Goal: Task Accomplishment & Management: Manage account settings

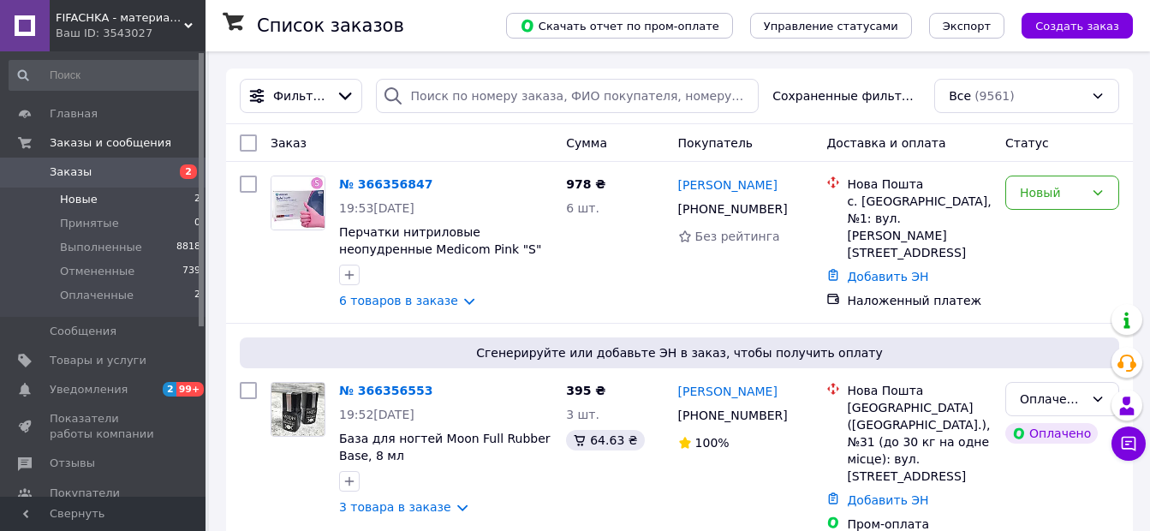
click at [160, 195] on li "Новые 2" at bounding box center [105, 200] width 211 height 24
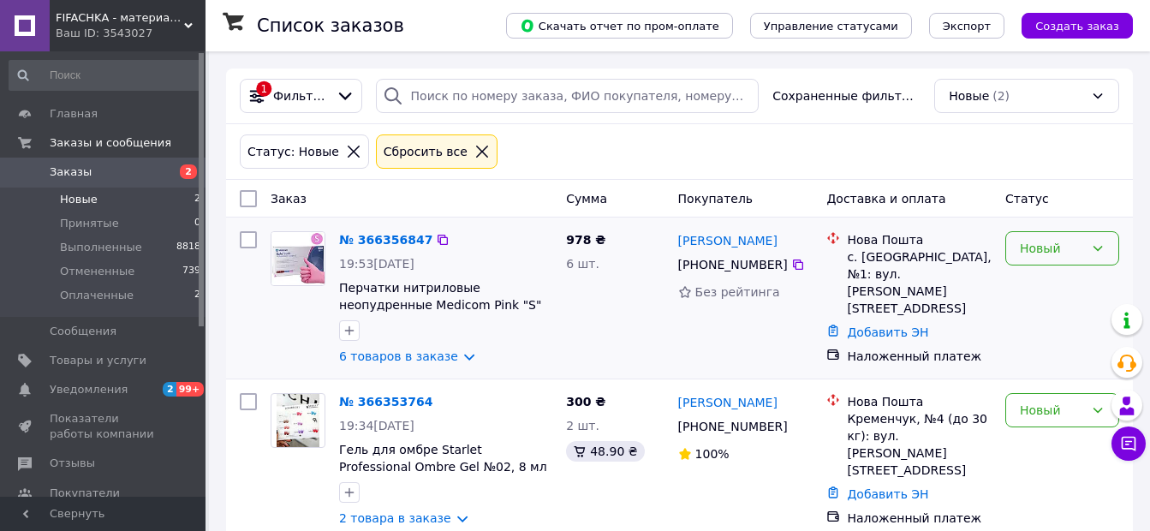
drag, startPoint x: 1066, startPoint y: 249, endPoint x: 1056, endPoint y: 254, distance: 11.5
click at [1067, 249] on div "Новый" at bounding box center [1052, 248] width 64 height 19
click at [1027, 291] on li "Принят" at bounding box center [1062, 286] width 112 height 31
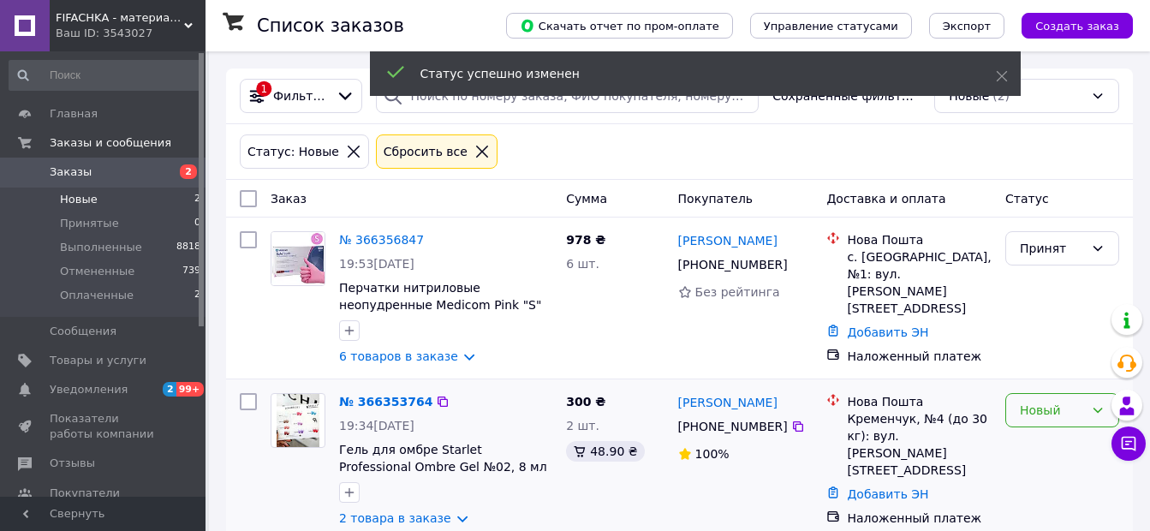
click at [1051, 415] on div "Новый" at bounding box center [1052, 410] width 64 height 19
click at [1045, 274] on li "Принят" at bounding box center [1062, 281] width 112 height 31
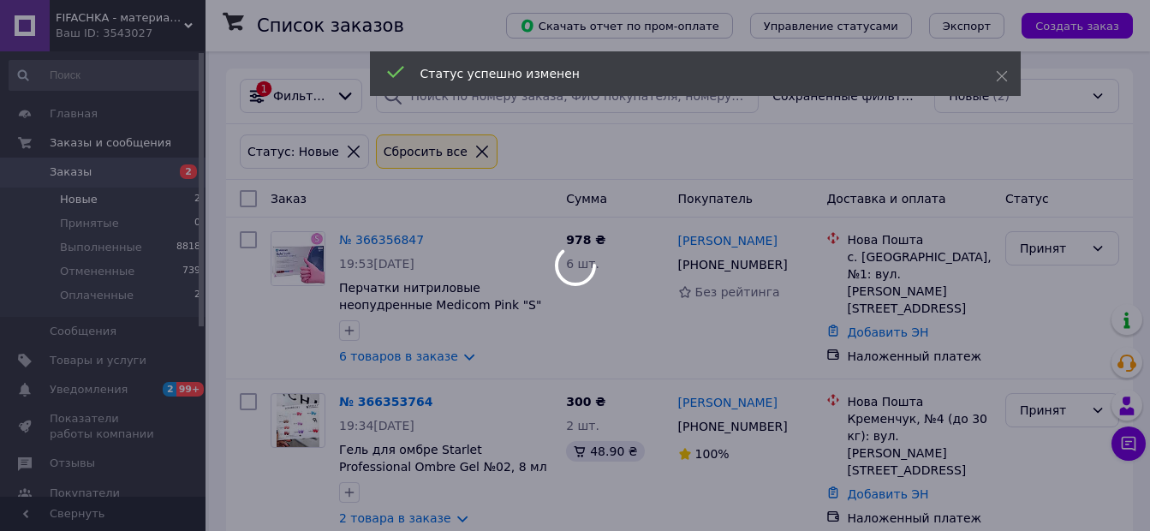
click at [152, 298] on body "FIFACHKA - материалы для маникюра, депиляции, парафинотерапии, ламинирования ре…" at bounding box center [575, 279] width 1150 height 558
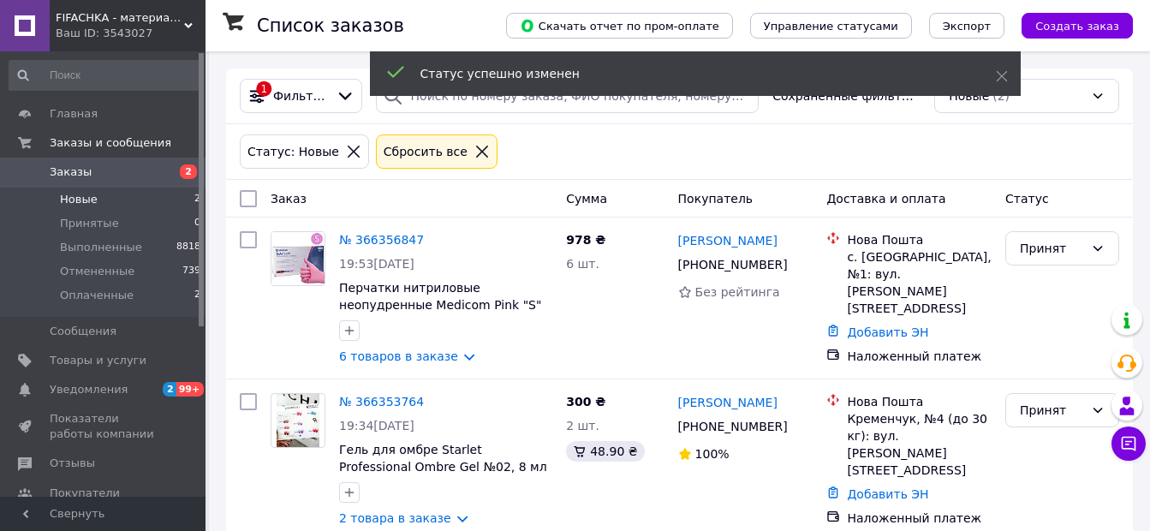
click at [152, 298] on li "Оплаченные 2" at bounding box center [105, 300] width 211 height 33
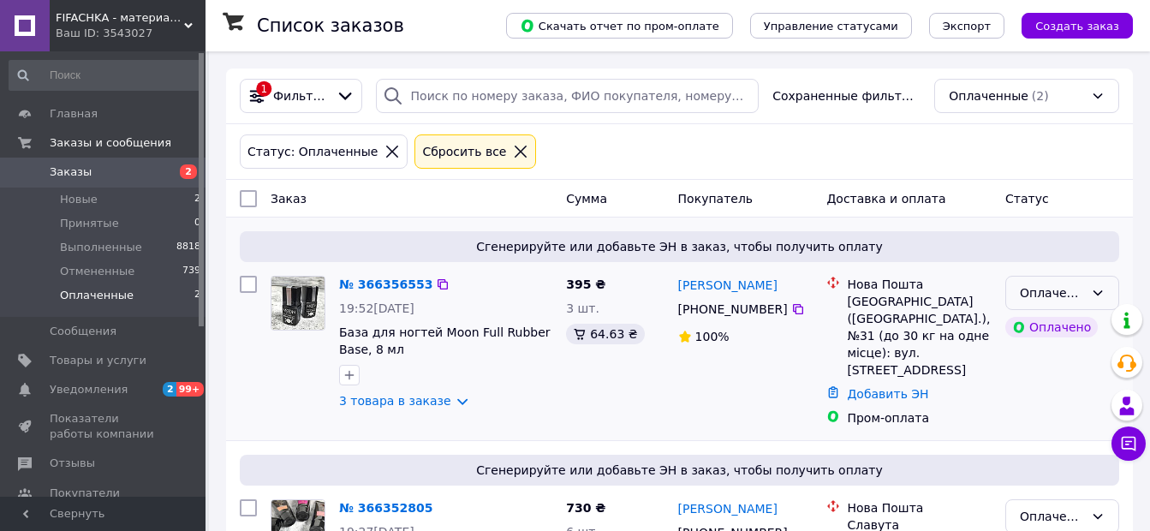
click at [1100, 294] on icon at bounding box center [1098, 292] width 9 height 5
click at [1057, 334] on li "Принят" at bounding box center [1062, 330] width 112 height 31
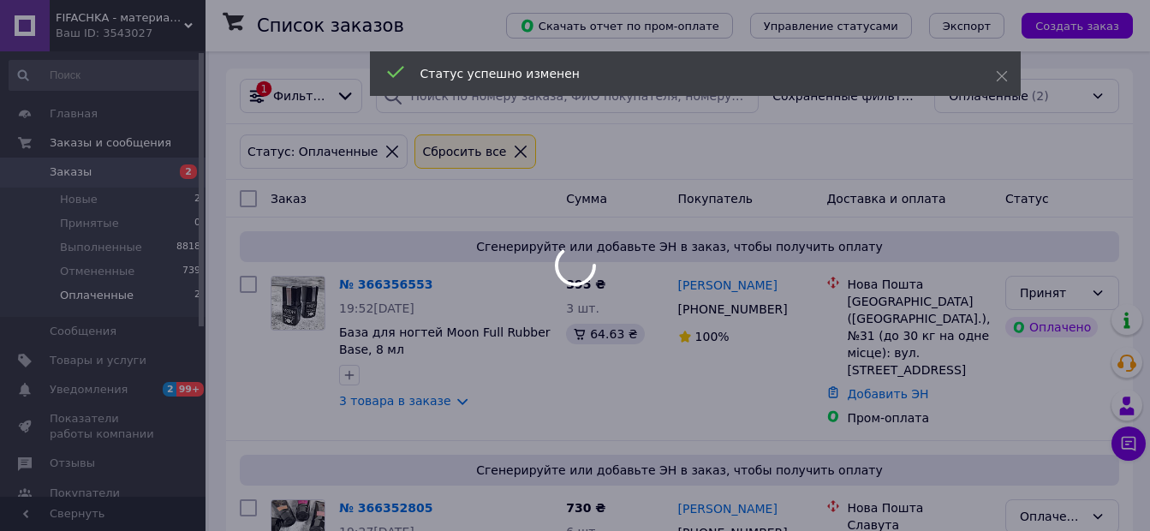
click at [1076, 507] on div "Оплаченный" at bounding box center [1052, 516] width 64 height 19
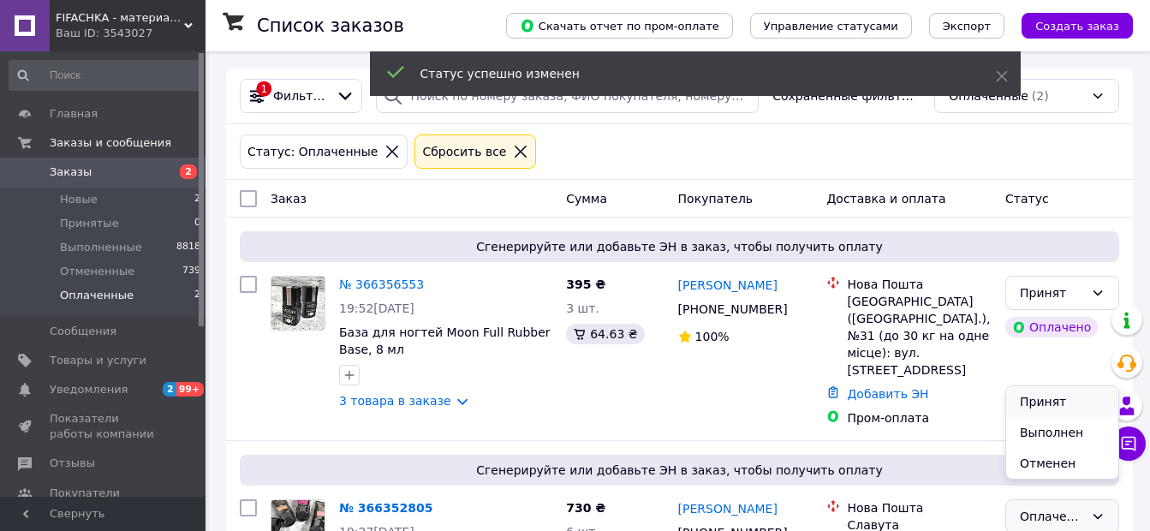
click at [1048, 397] on li "Принят" at bounding box center [1062, 401] width 112 height 31
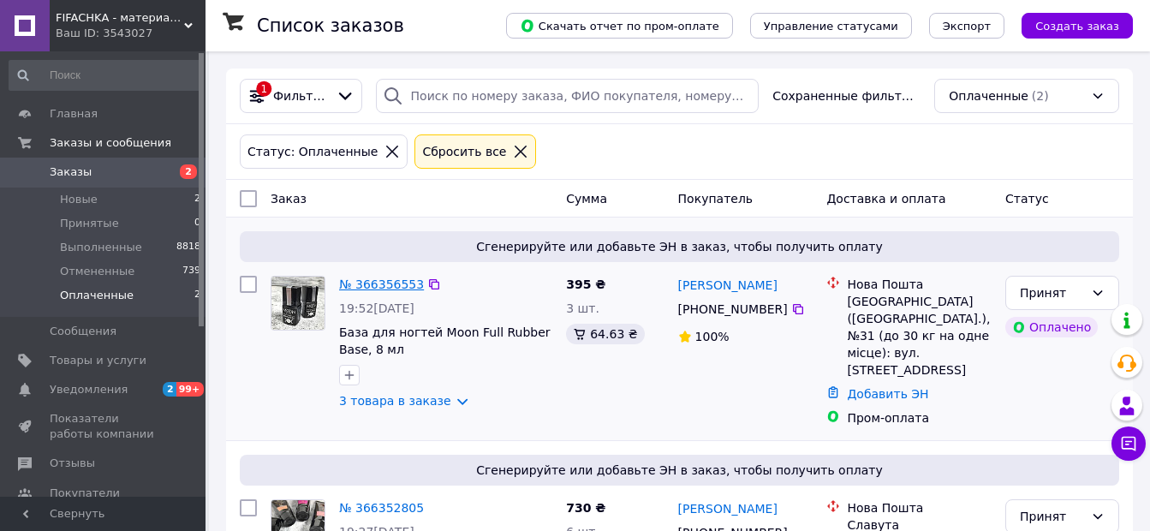
click at [377, 282] on link "№ 366356553" at bounding box center [381, 285] width 85 height 14
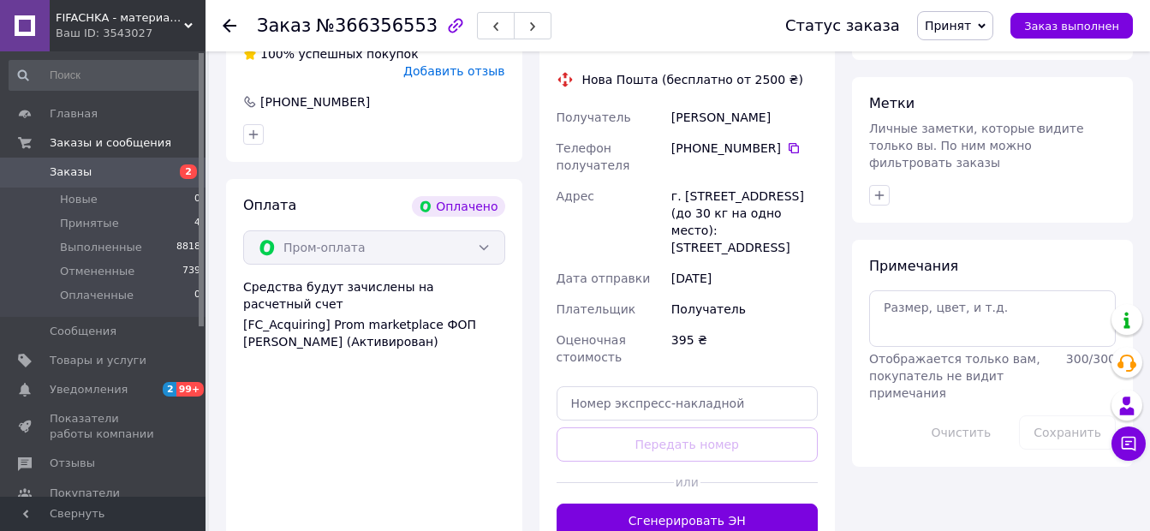
scroll to position [952, 0]
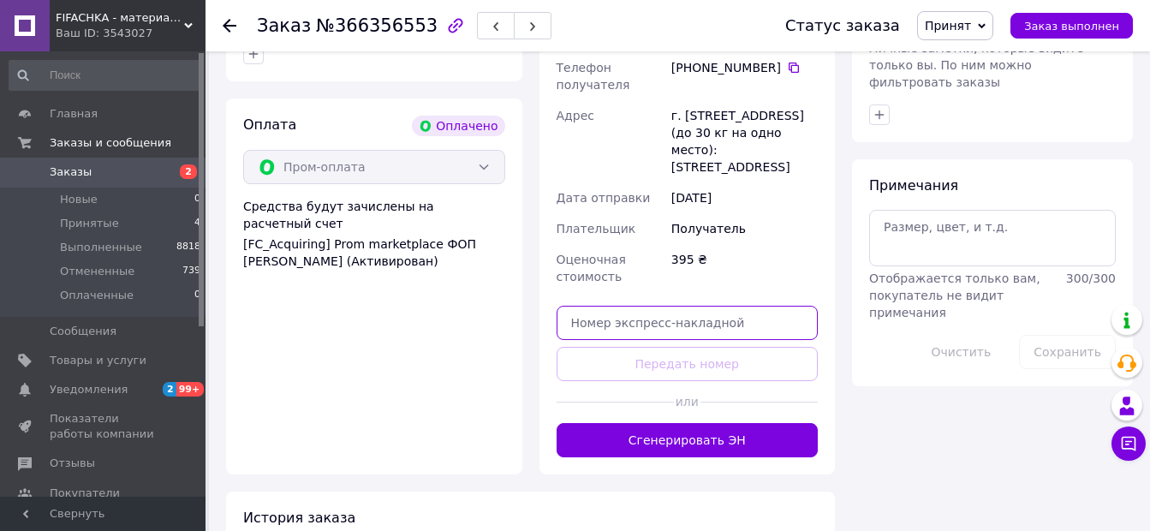
click at [665, 306] on input "text" at bounding box center [688, 323] width 262 height 34
paste input "20451269254100"
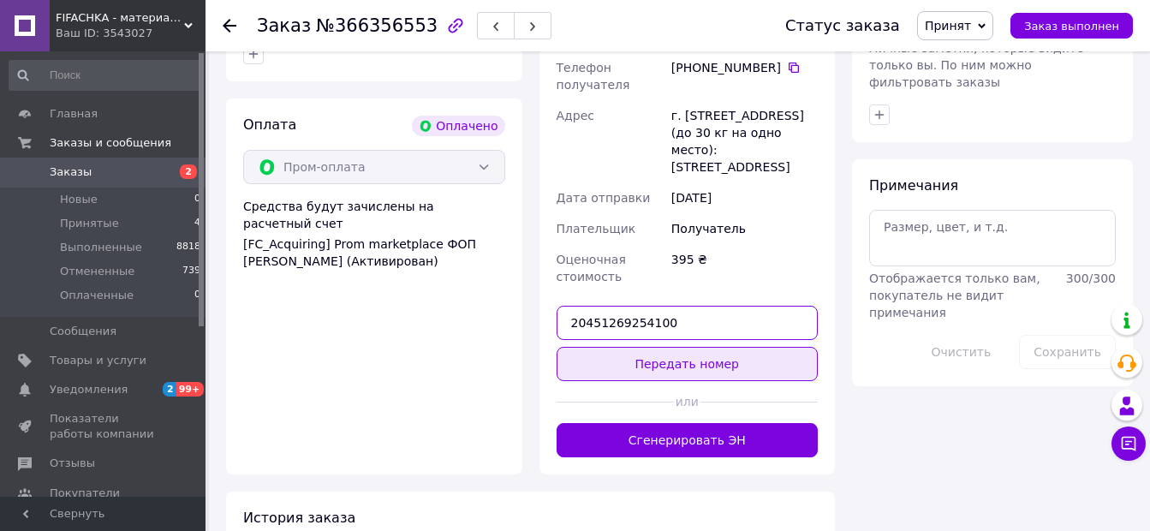
type input "20451269254100"
click at [675, 347] on button "Передать номер" at bounding box center [688, 364] width 262 height 34
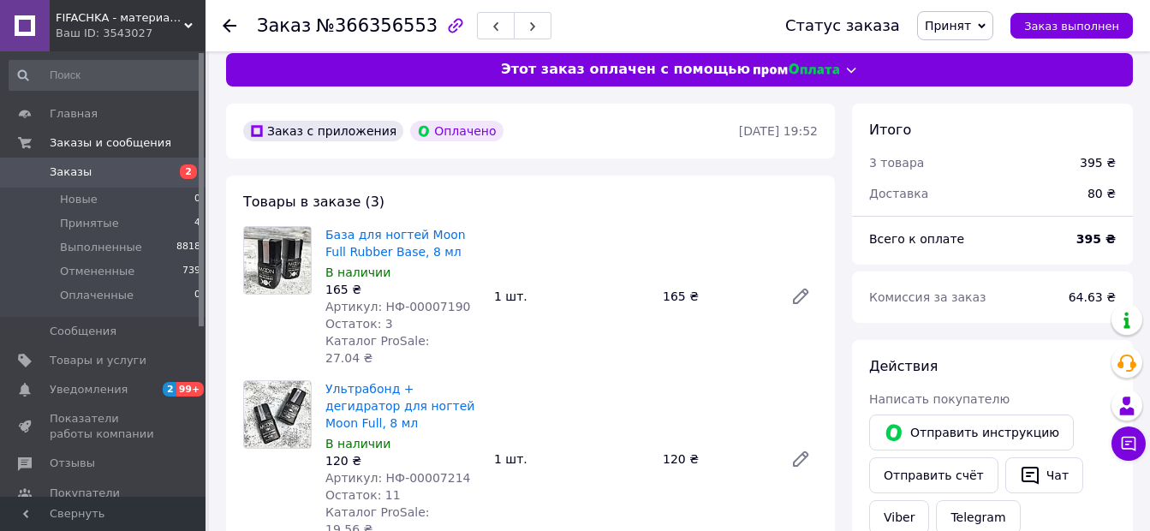
scroll to position [0, 0]
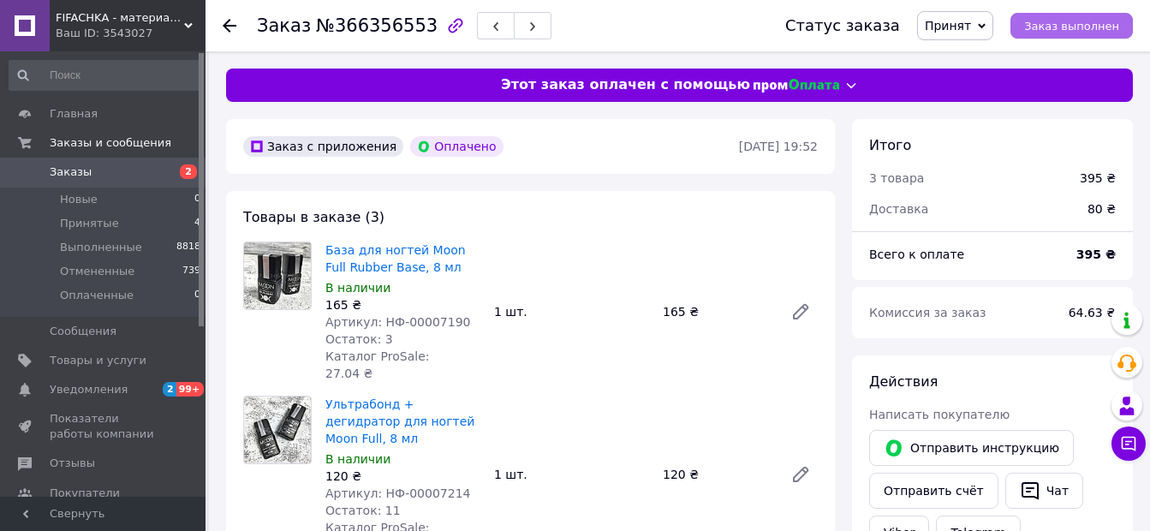
click at [1069, 32] on span "Заказ выполнен" at bounding box center [1071, 26] width 95 height 13
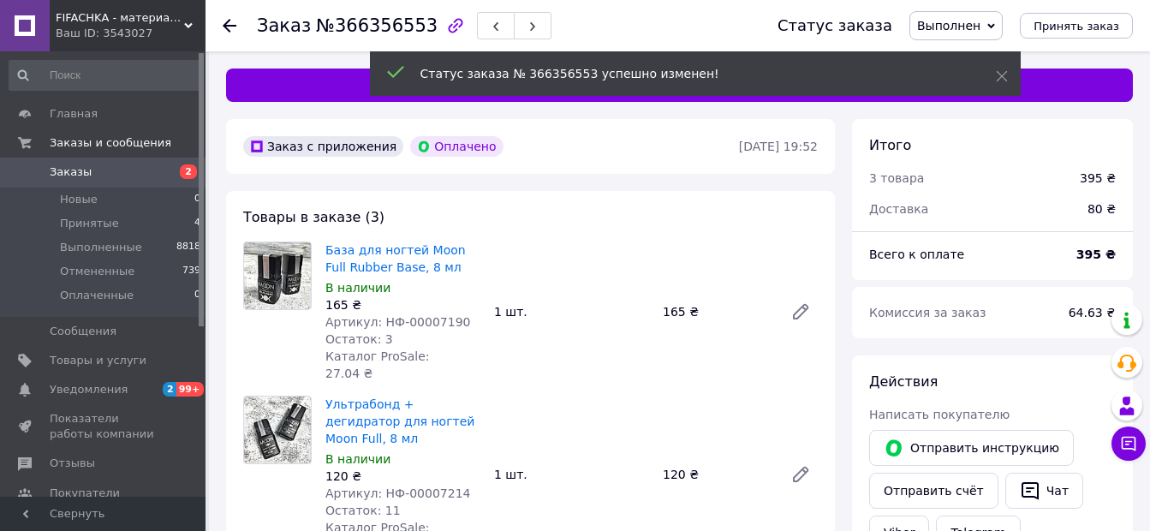
scroll to position [200, 0]
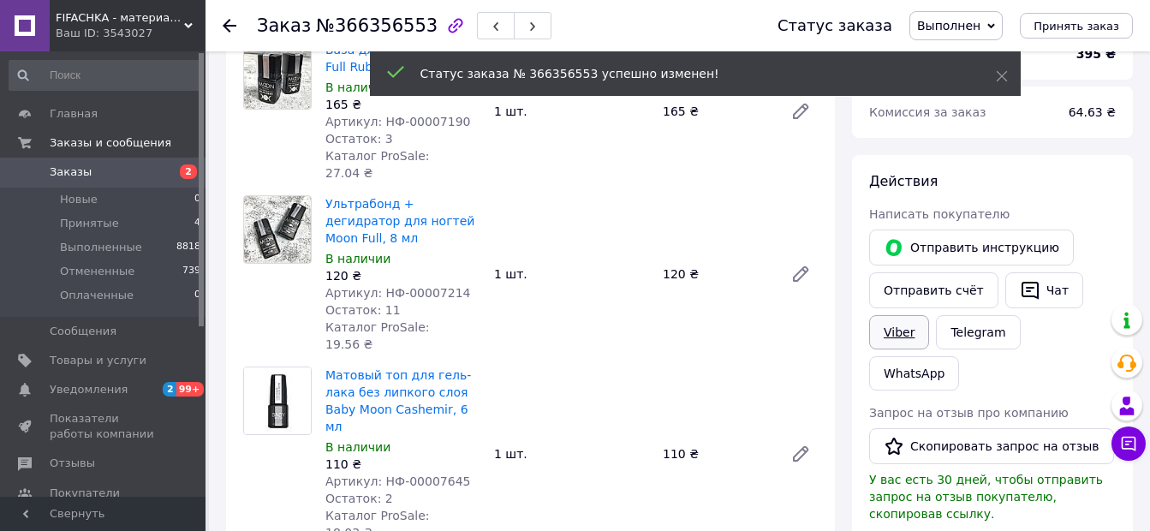
click at [904, 329] on link "Viber" at bounding box center [899, 332] width 60 height 34
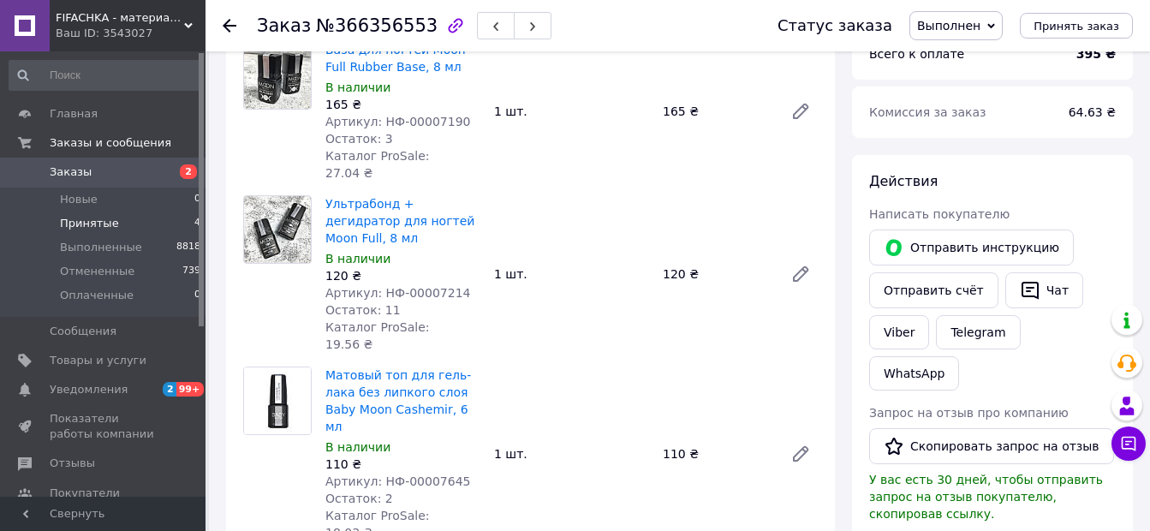
click at [140, 218] on li "Принятые 4" at bounding box center [105, 224] width 211 height 24
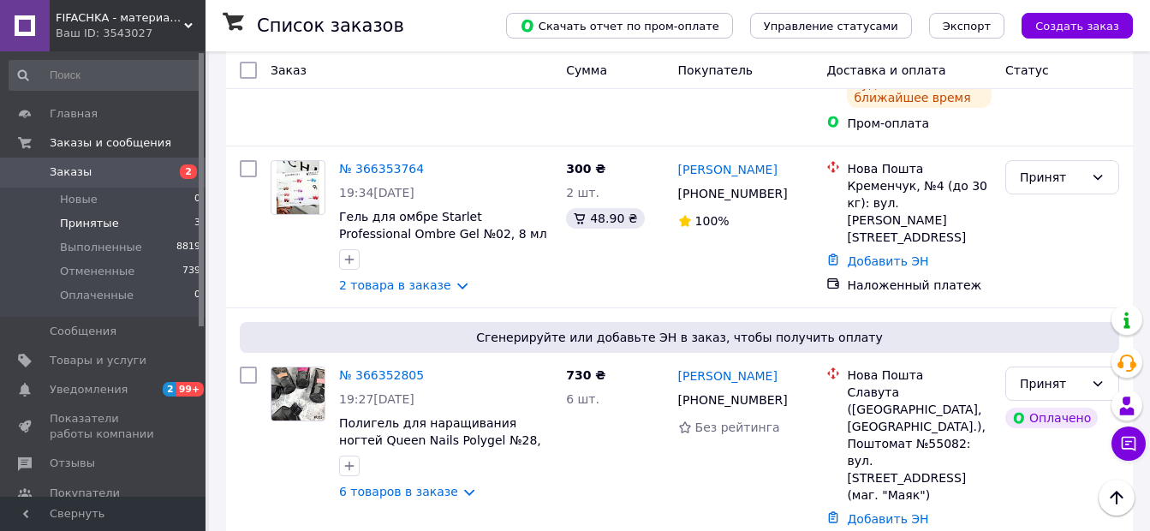
scroll to position [510, 0]
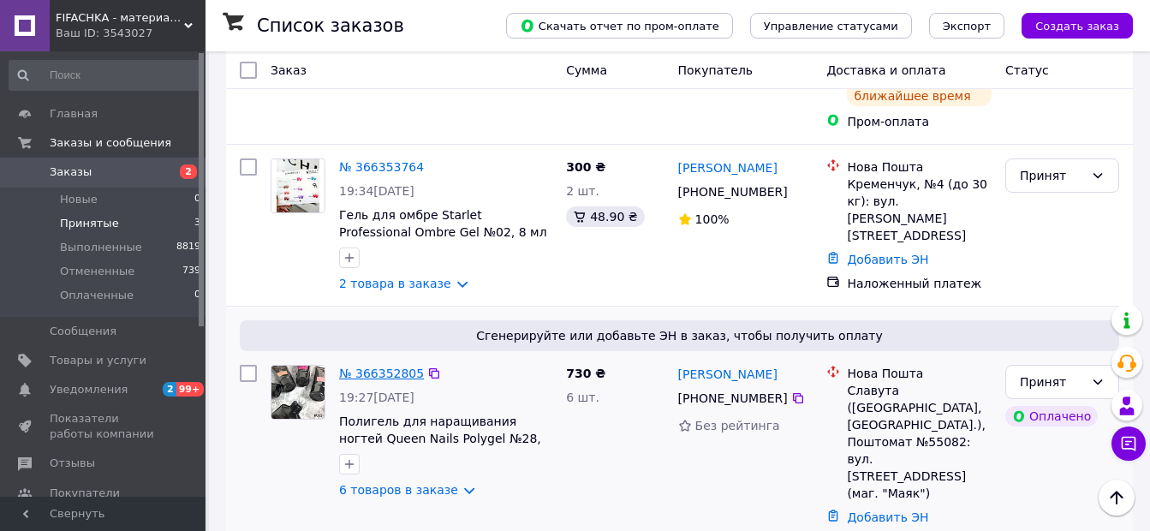
click at [370, 367] on link "№ 366352805" at bounding box center [381, 374] width 85 height 14
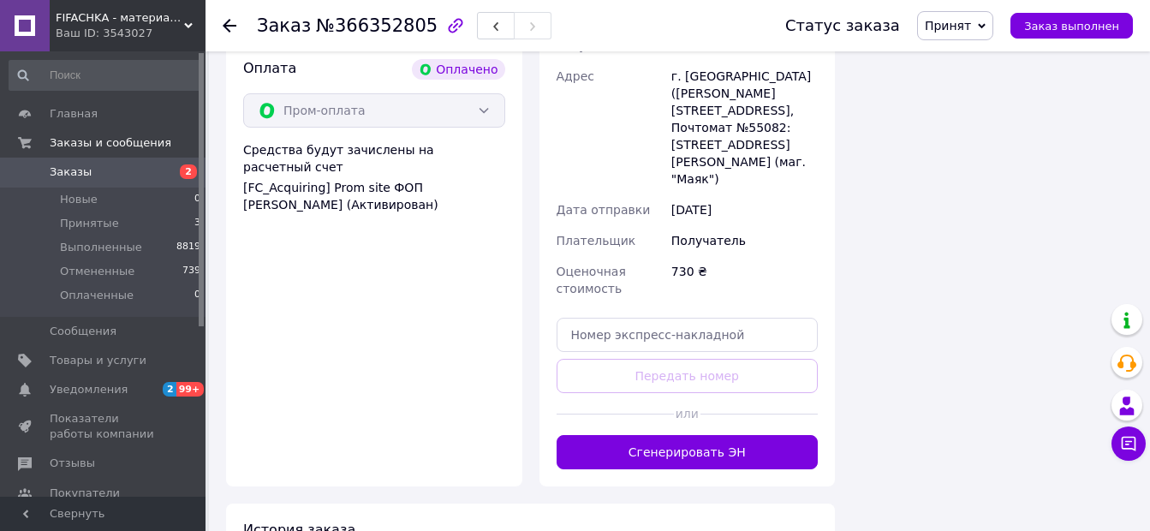
scroll to position [1376, 0]
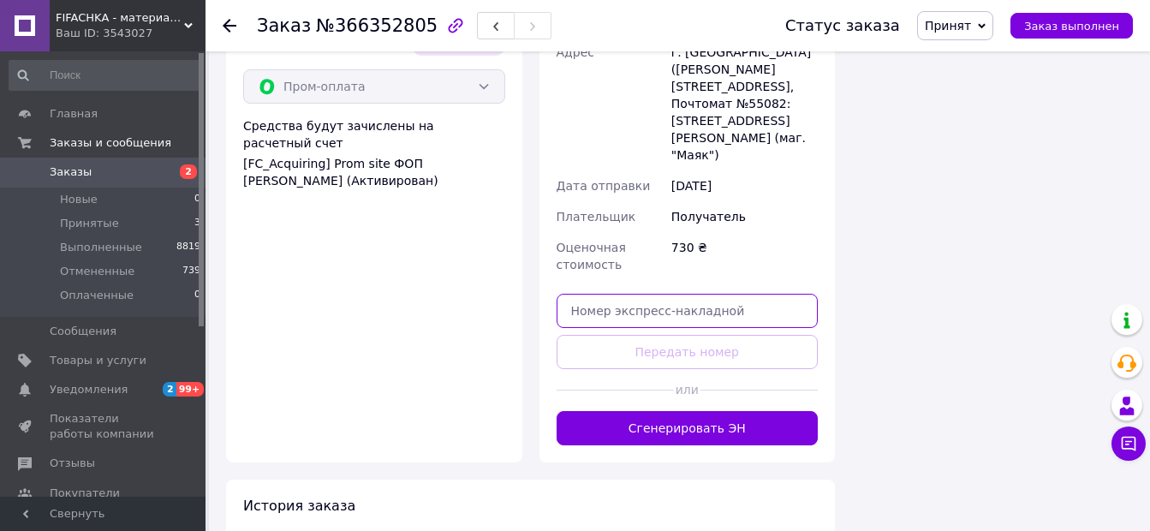
click at [684, 294] on input "text" at bounding box center [688, 311] width 262 height 34
paste input "20451269255514"
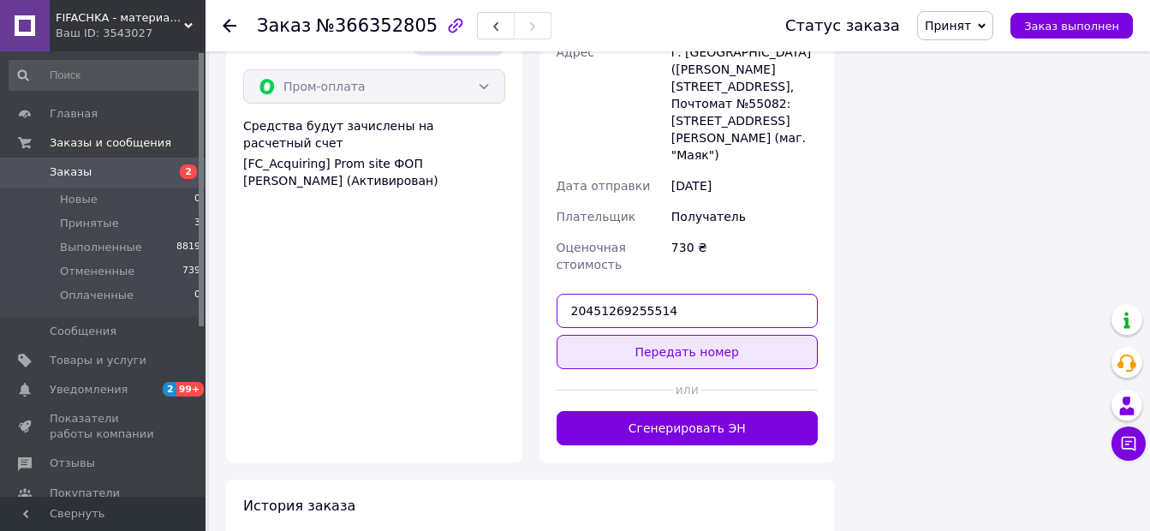
type input "20451269255514"
click at [681, 335] on button "Передать номер" at bounding box center [688, 352] width 262 height 34
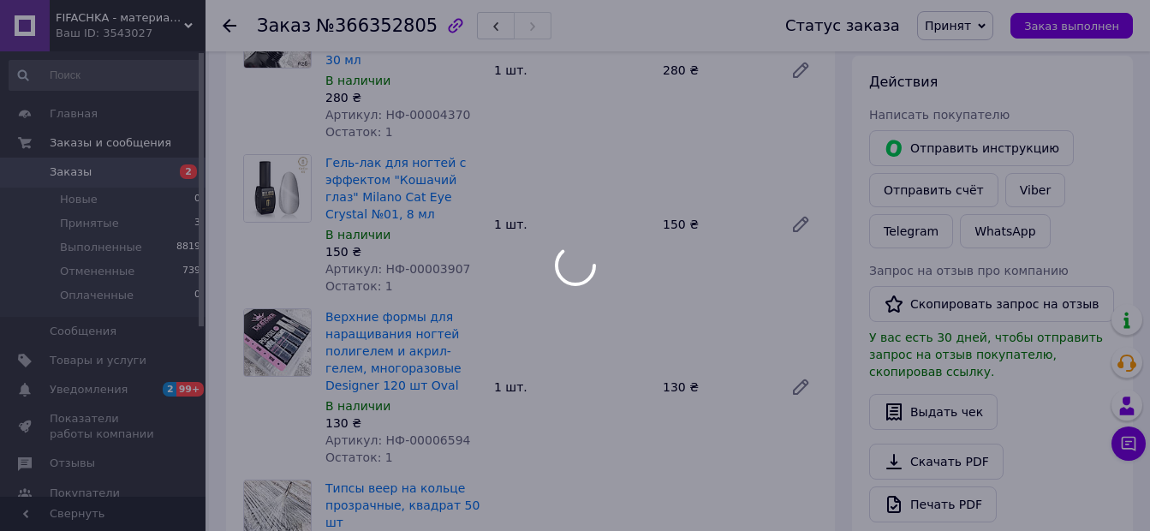
scroll to position [158, 0]
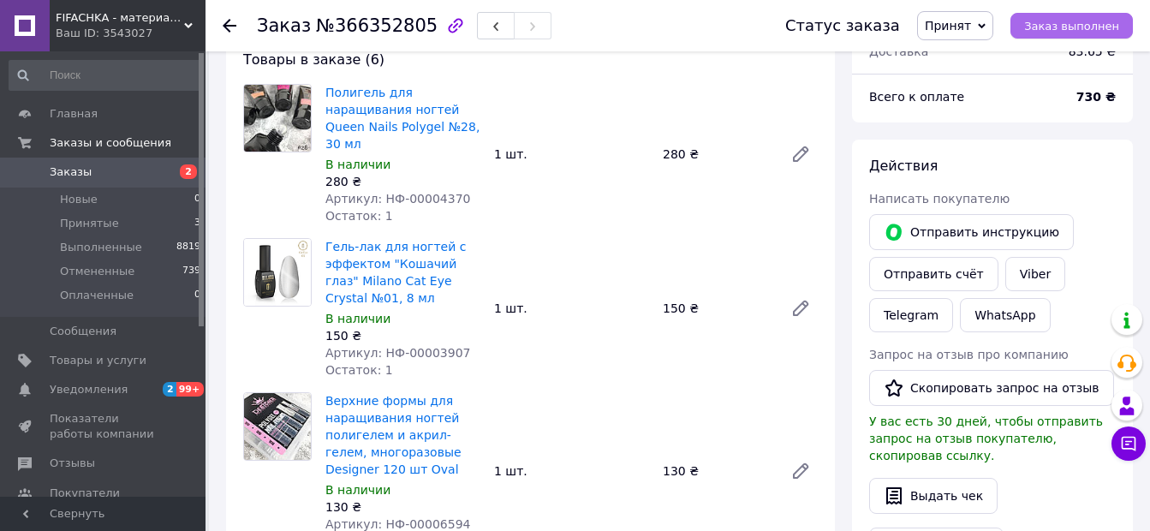
click at [1078, 27] on span "Заказ выполнен" at bounding box center [1071, 26] width 95 height 13
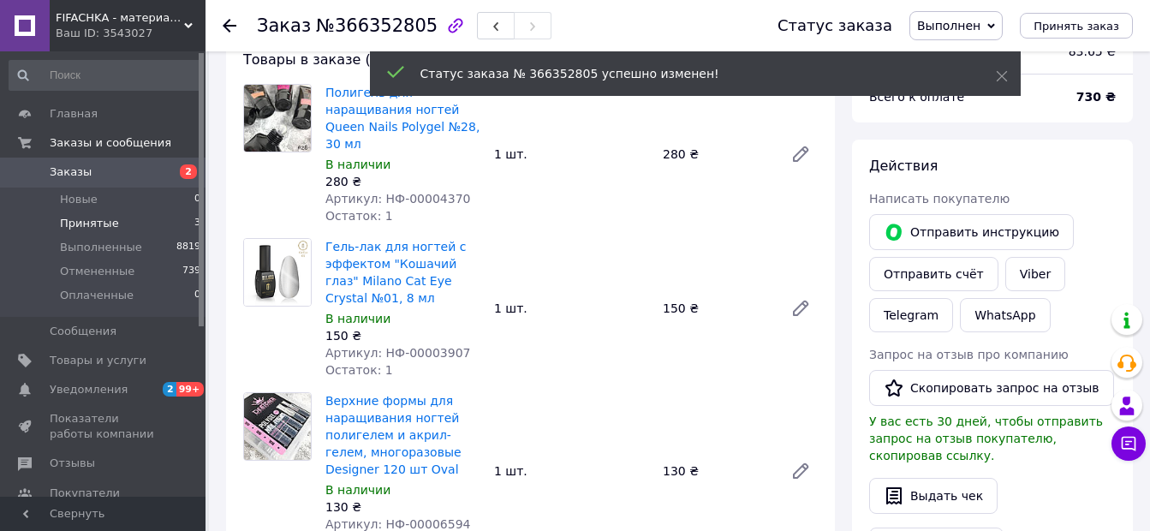
click at [106, 224] on span "Принятые" at bounding box center [89, 223] width 59 height 15
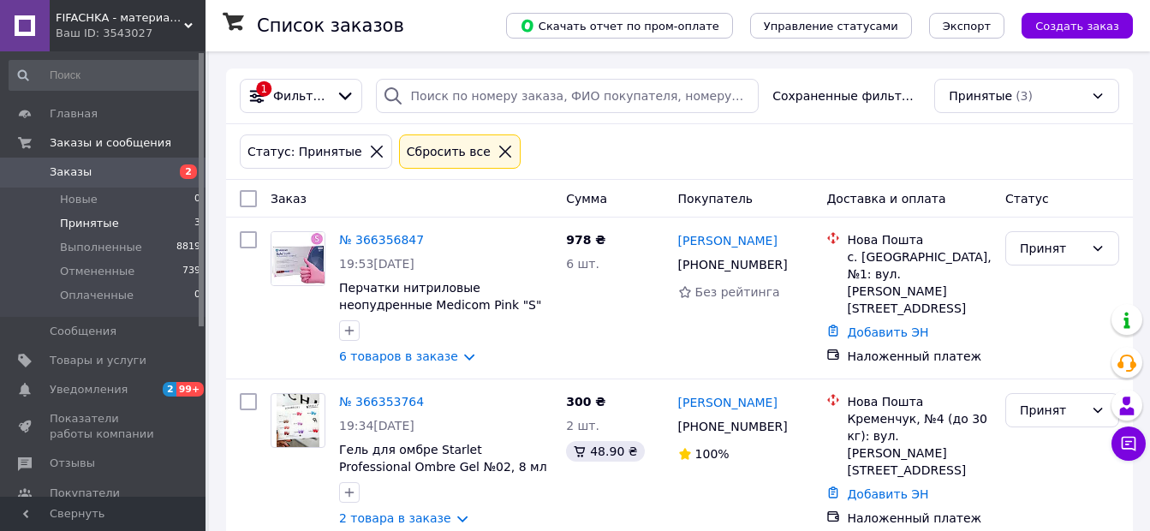
click at [140, 219] on li "Принятые 3" at bounding box center [105, 224] width 211 height 24
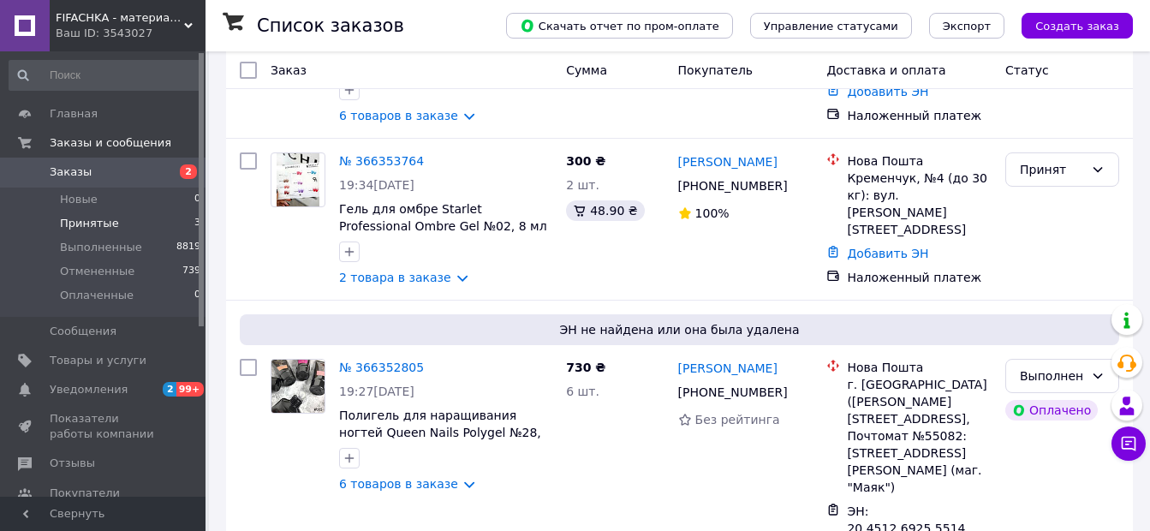
scroll to position [247, 0]
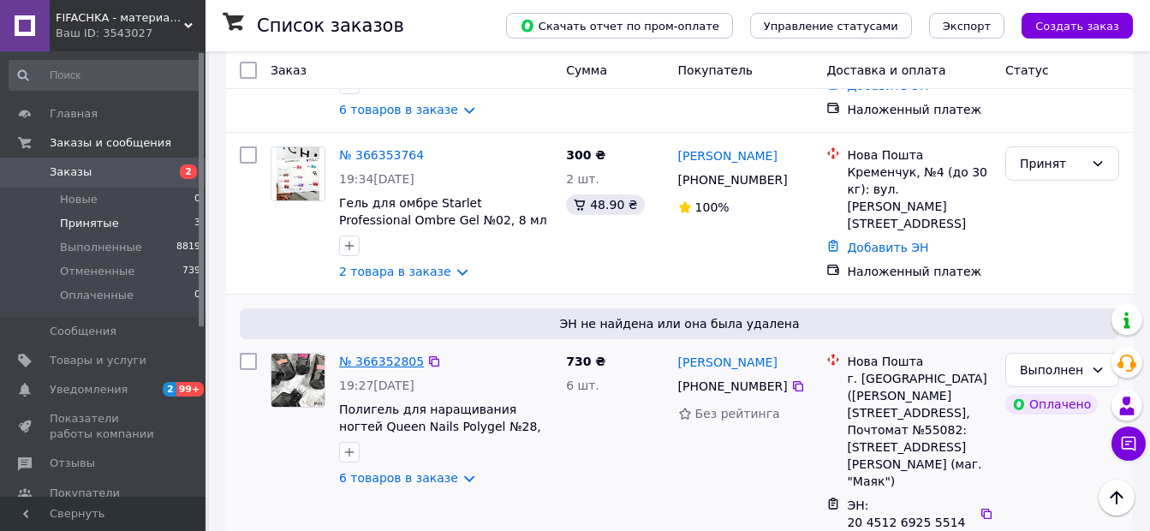
click at [395, 361] on link "№ 366352805" at bounding box center [381, 362] width 85 height 14
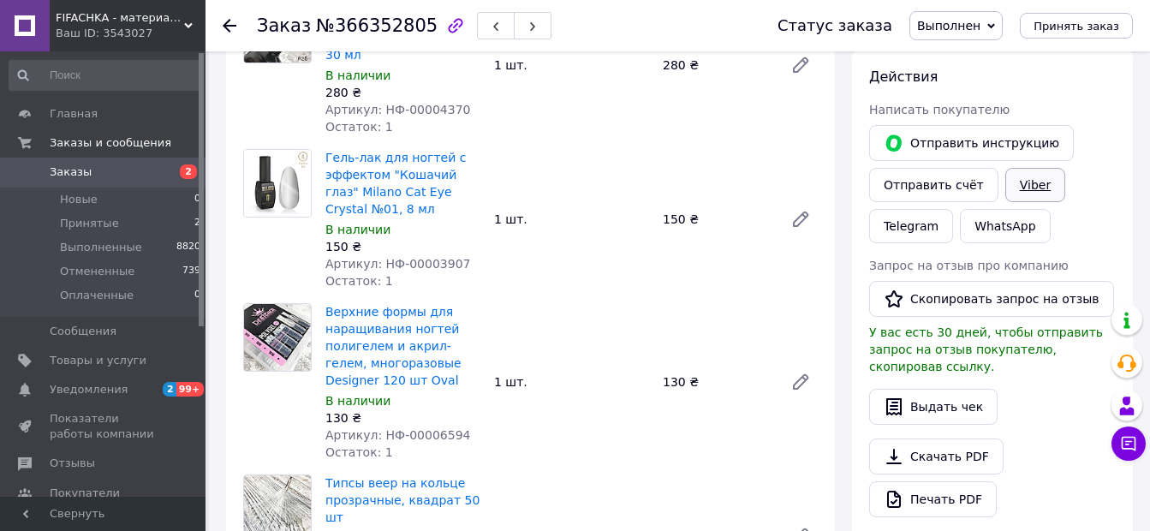
click at [1010, 190] on link "Viber" at bounding box center [1036, 185] width 60 height 34
click at [910, 236] on link "Telegram" at bounding box center [911, 226] width 84 height 34
click at [76, 217] on span "Принятые" at bounding box center [89, 223] width 59 height 15
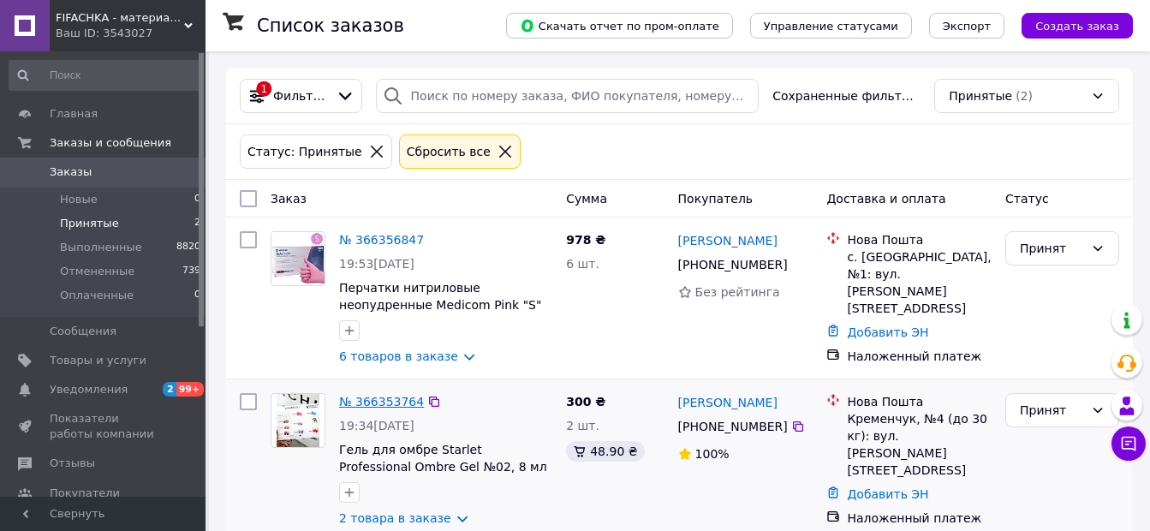
click at [362, 397] on link "№ 366353764" at bounding box center [381, 402] width 85 height 14
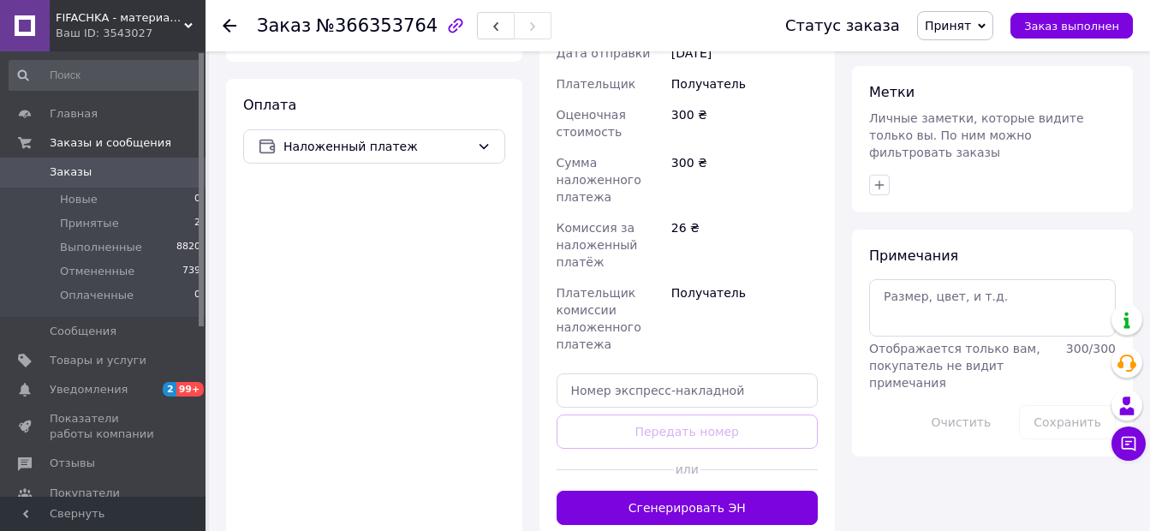
scroll to position [816, 0]
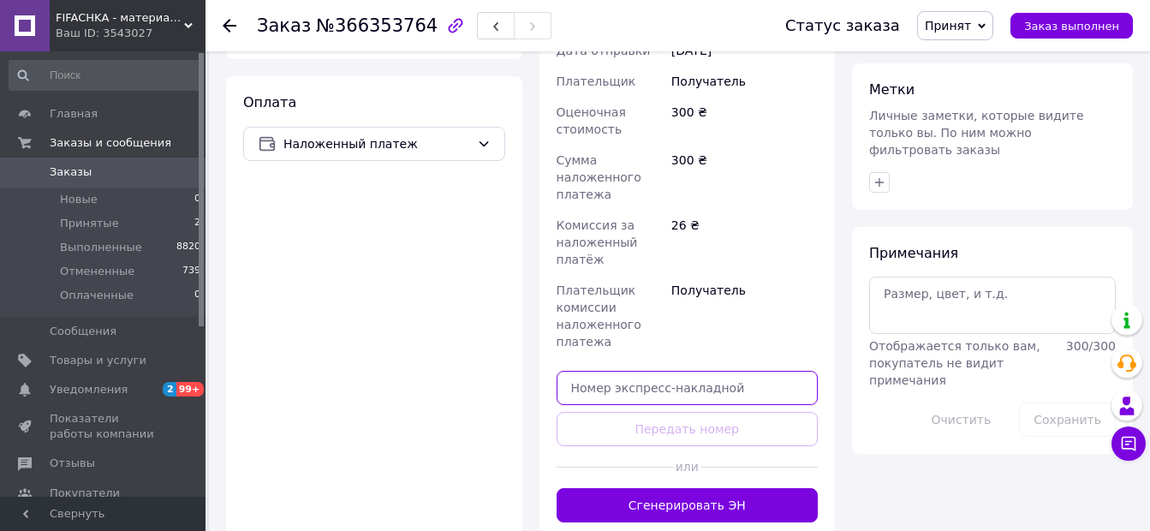
click at [738, 371] on input "text" at bounding box center [688, 388] width 262 height 34
paste input "20451269256315"
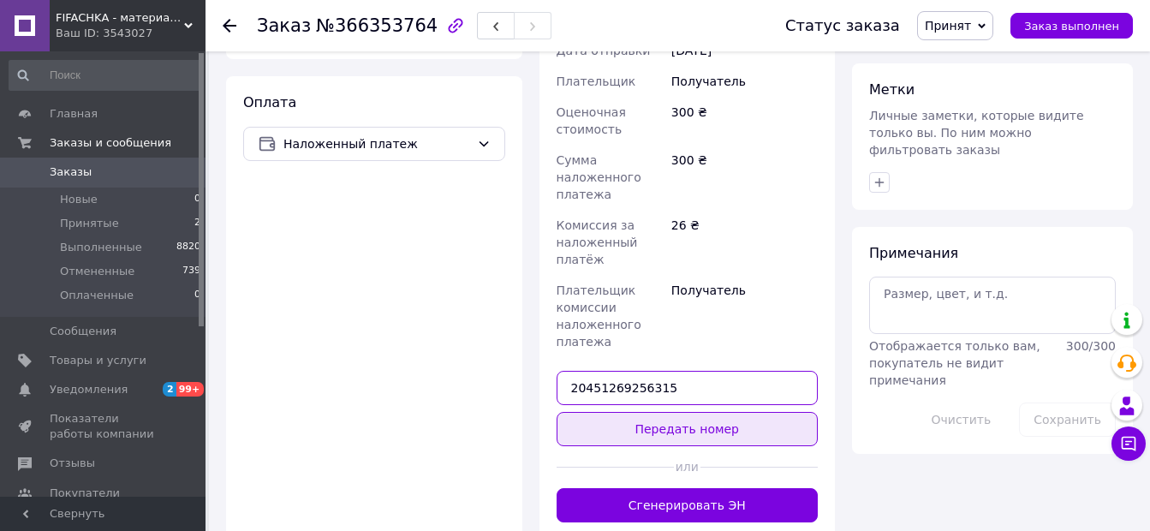
type input "20451269256315"
click at [714, 412] on button "Передать номер" at bounding box center [688, 429] width 262 height 34
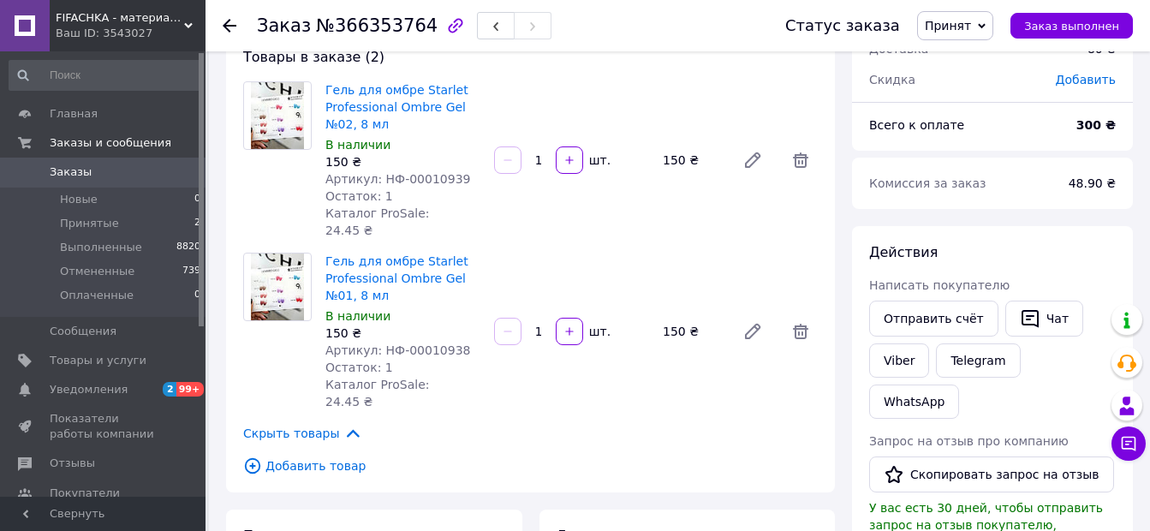
scroll to position [12, 0]
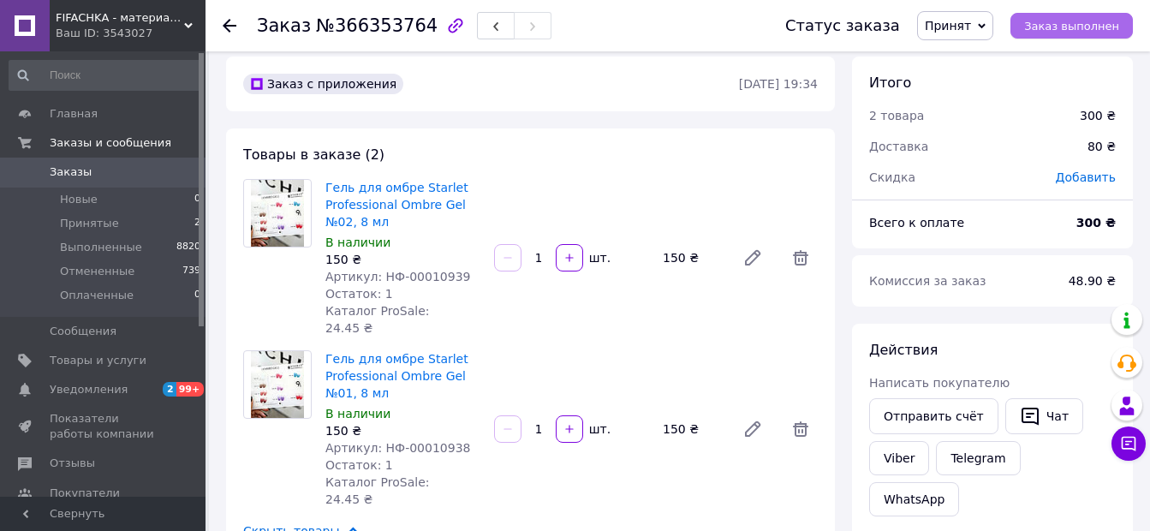
click at [1081, 23] on span "Заказ выполнен" at bounding box center [1071, 26] width 95 height 13
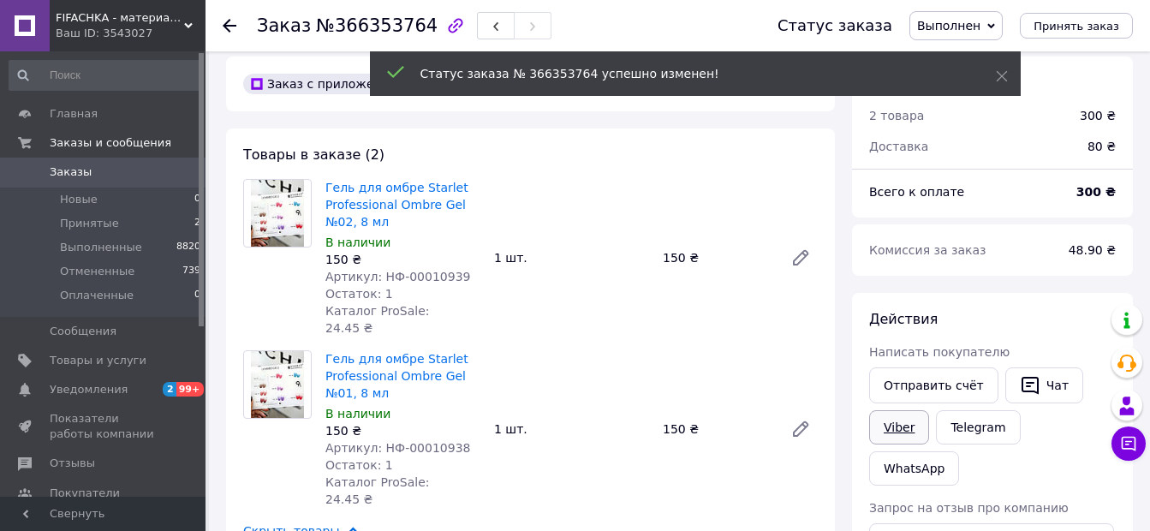
click at [905, 437] on link "Viber" at bounding box center [899, 427] width 60 height 34
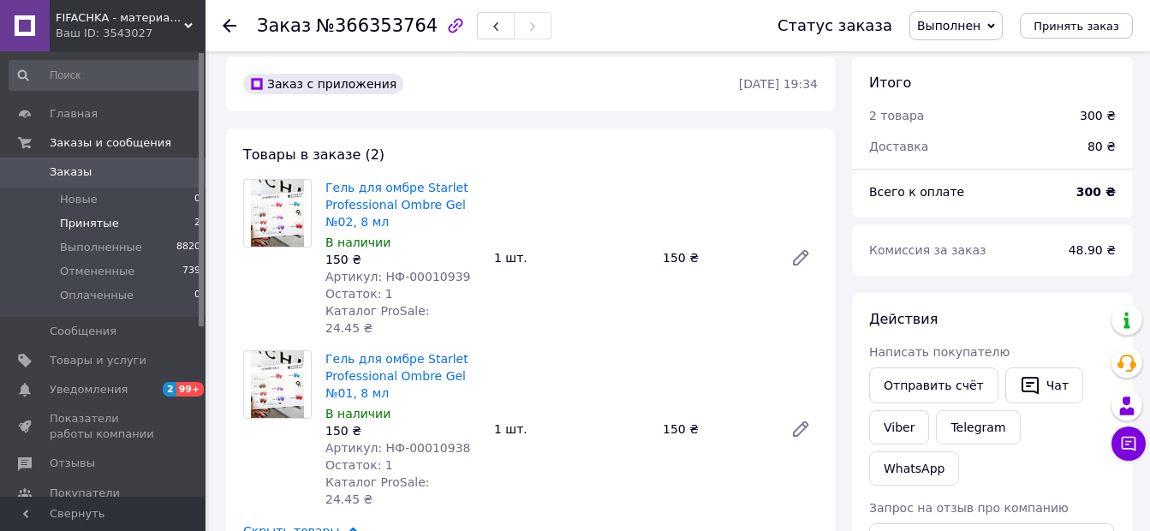
click at [92, 228] on span "Принятые" at bounding box center [89, 223] width 59 height 15
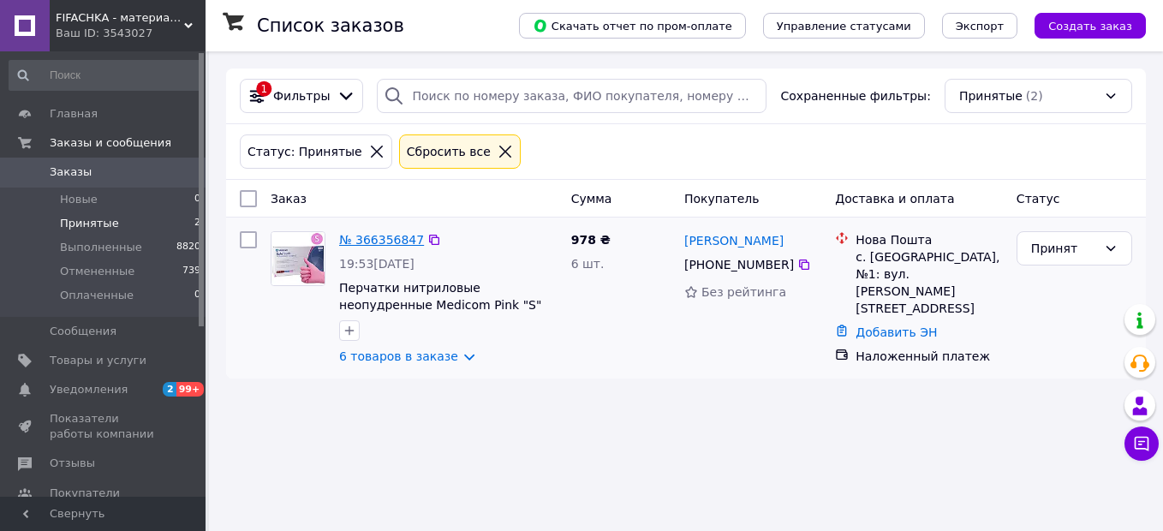
click at [362, 242] on link "№ 366356847" at bounding box center [381, 240] width 85 height 14
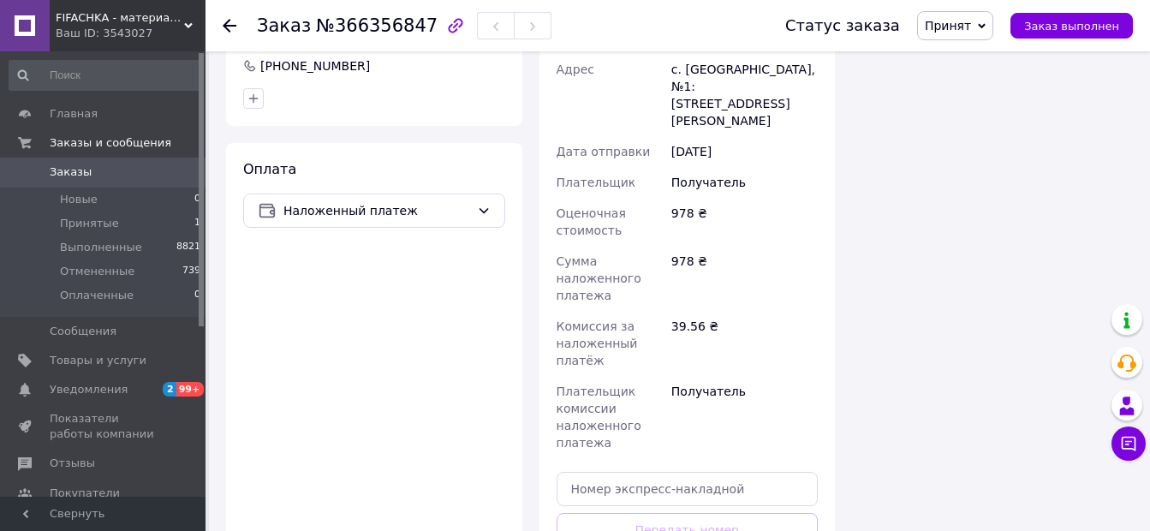
scroll to position [1285, 0]
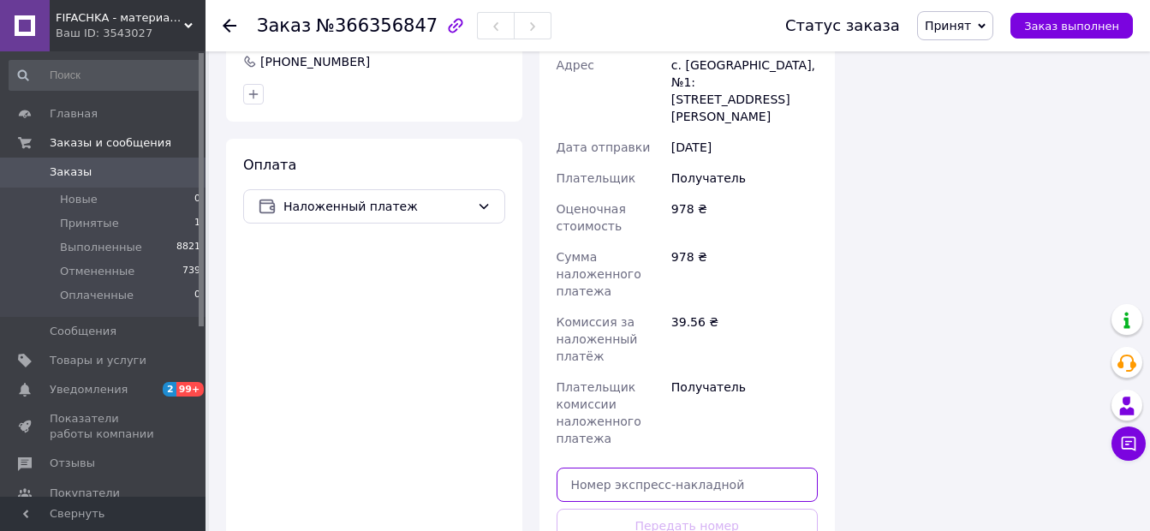
click at [669, 468] on input "text" at bounding box center [688, 485] width 262 height 34
click at [670, 468] on input "text" at bounding box center [688, 485] width 262 height 34
paste input "20451269256724"
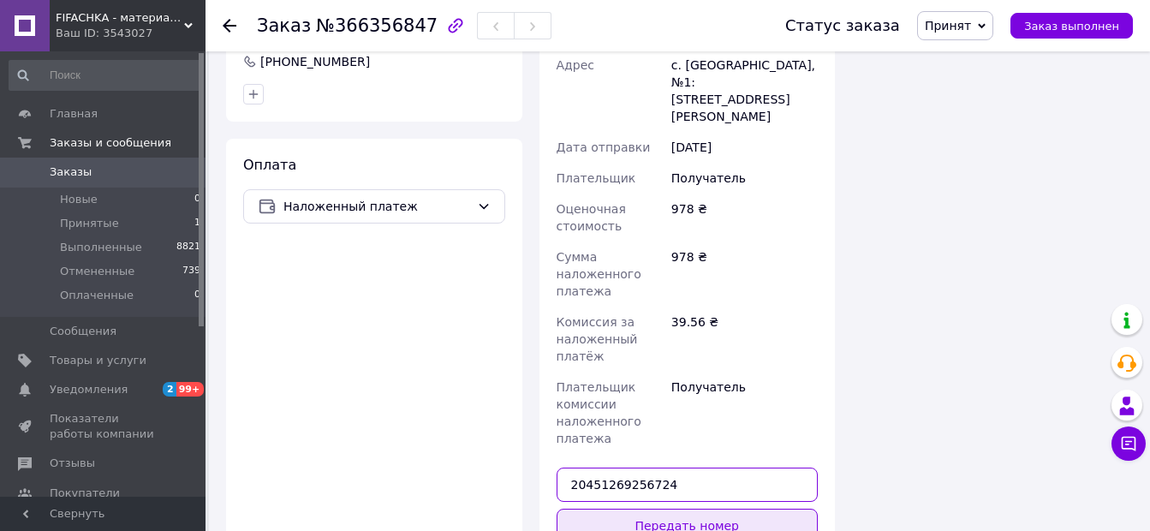
type input "20451269256724"
click at [680, 509] on button "Передать номер" at bounding box center [688, 526] width 262 height 34
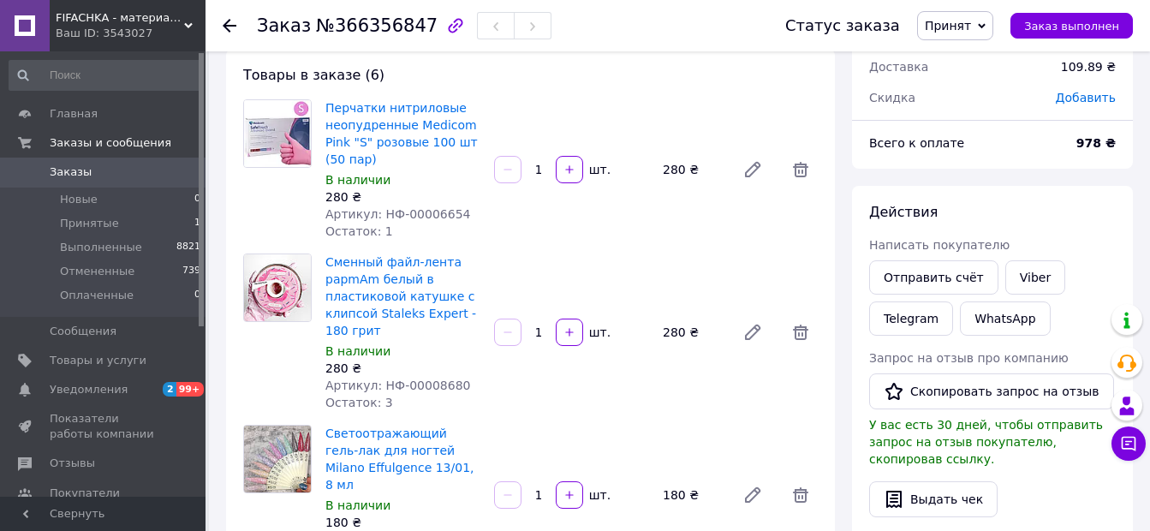
scroll to position [89, 0]
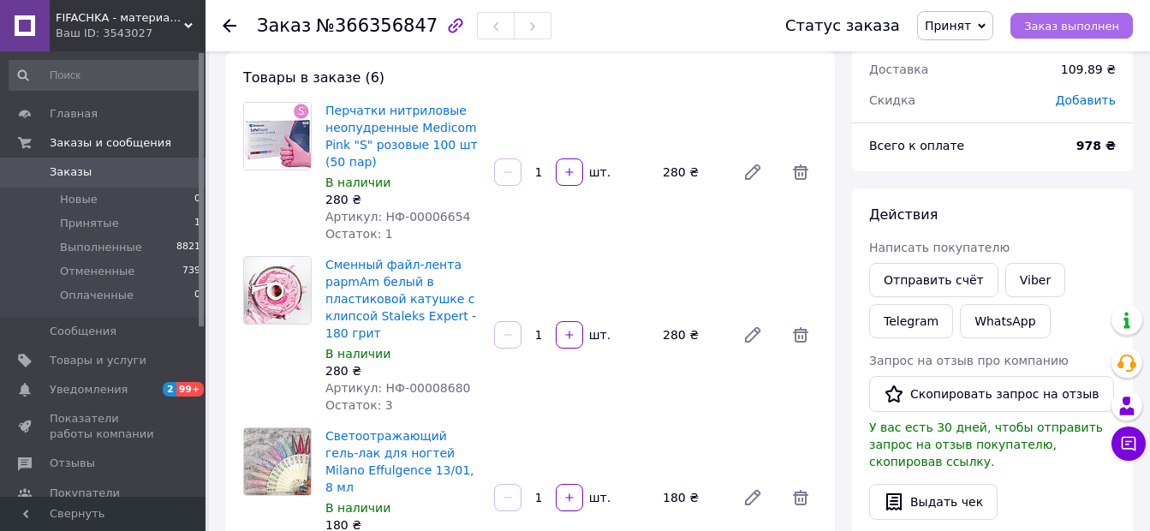
click at [1055, 33] on span "Заказ выполнен" at bounding box center [1071, 26] width 95 height 13
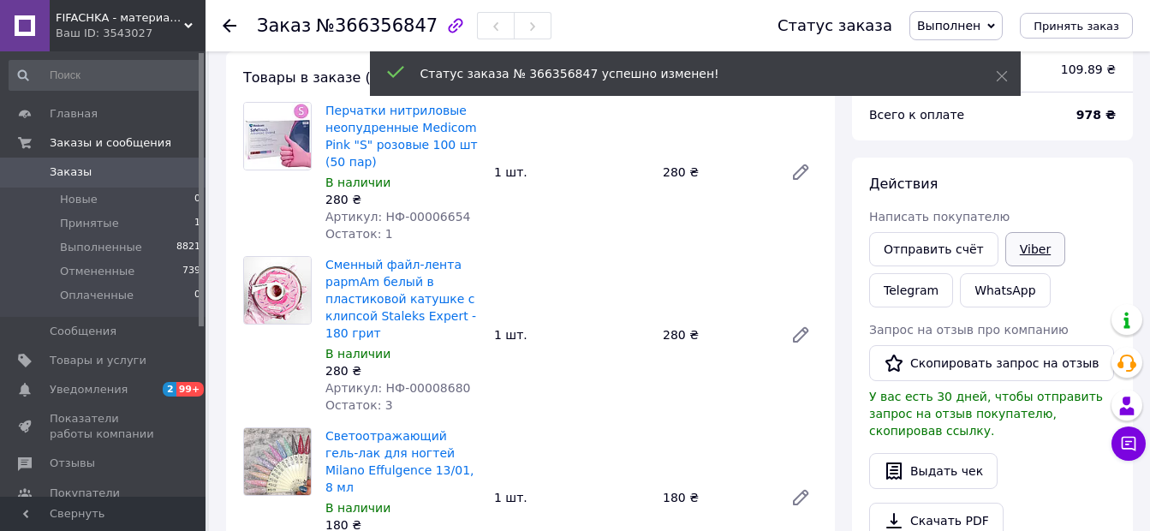
click at [1021, 248] on link "Viber" at bounding box center [1036, 249] width 60 height 34
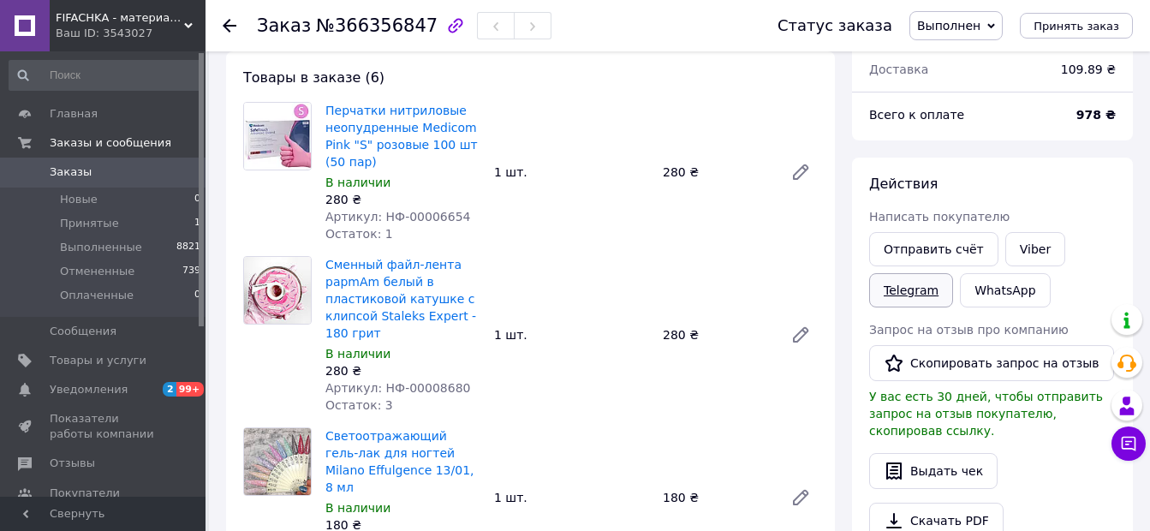
click at [922, 300] on link "Telegram" at bounding box center [911, 290] width 84 height 34
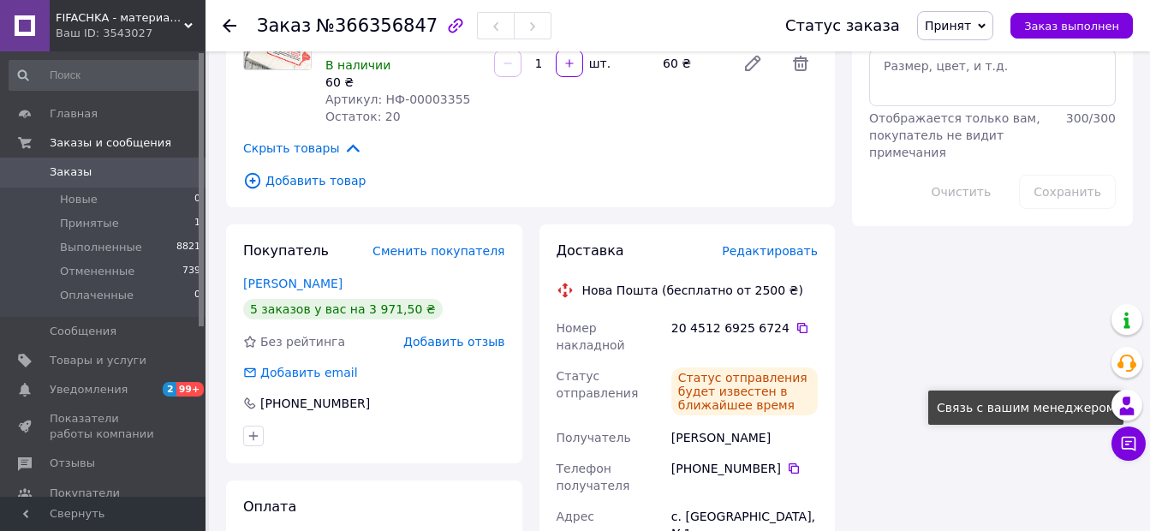
scroll to position [946, 0]
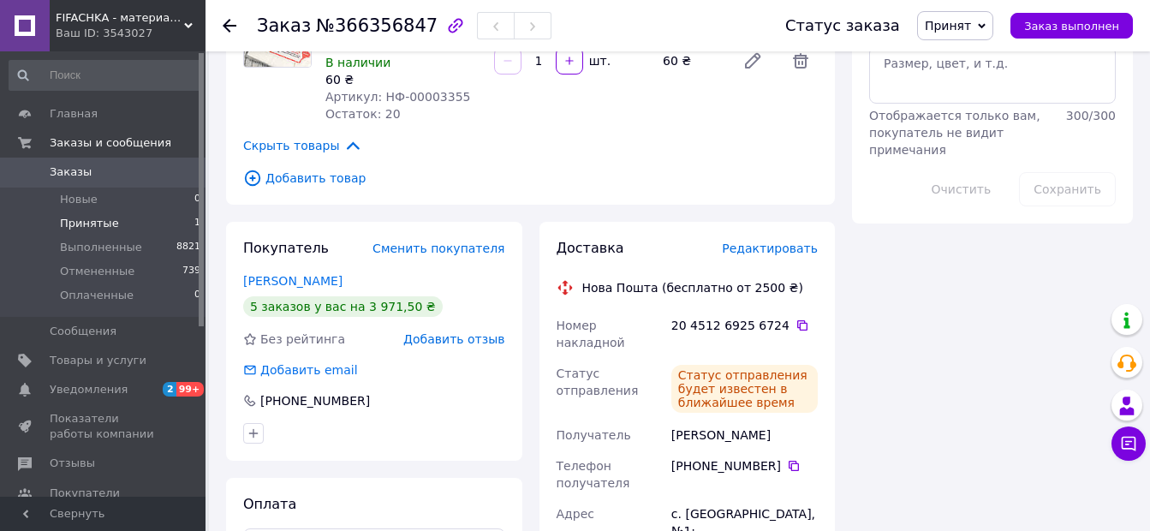
click at [79, 218] on span "Принятые" at bounding box center [89, 223] width 59 height 15
